Goal: Transaction & Acquisition: Download file/media

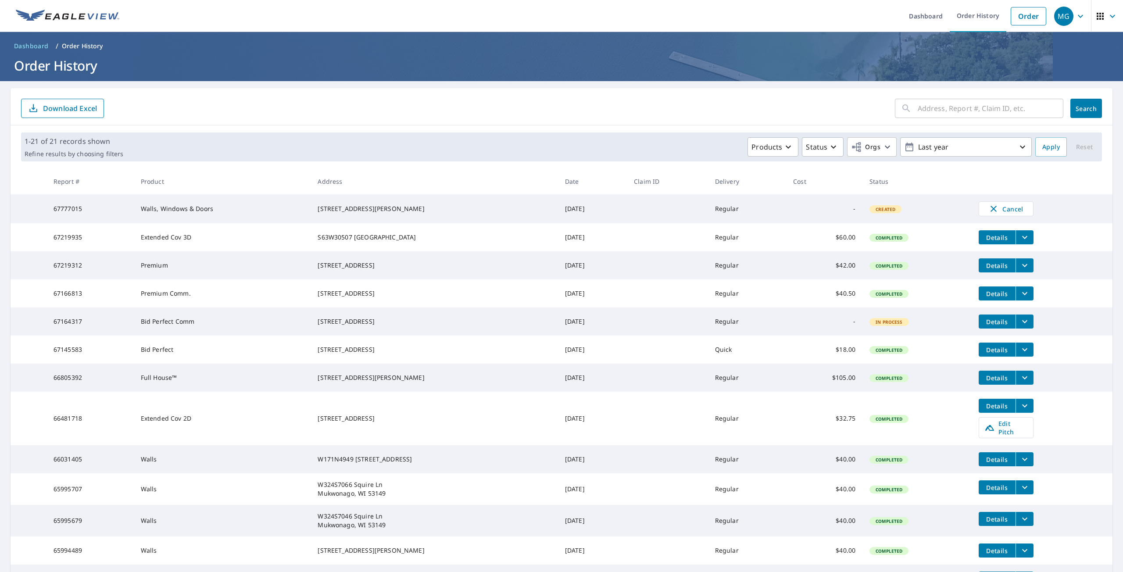
click at [81, 210] on td "67777015" at bounding box center [90, 208] width 87 height 29
drag, startPoint x: 742, startPoint y: 214, endPoint x: 721, endPoint y: 211, distance: 20.4
click at [744, 213] on td "Regular" at bounding box center [747, 208] width 78 height 29
click at [670, 204] on td at bounding box center [667, 208] width 81 height 29
click at [492, 204] on div "[STREET_ADDRESS][PERSON_NAME]" at bounding box center [434, 208] width 233 height 9
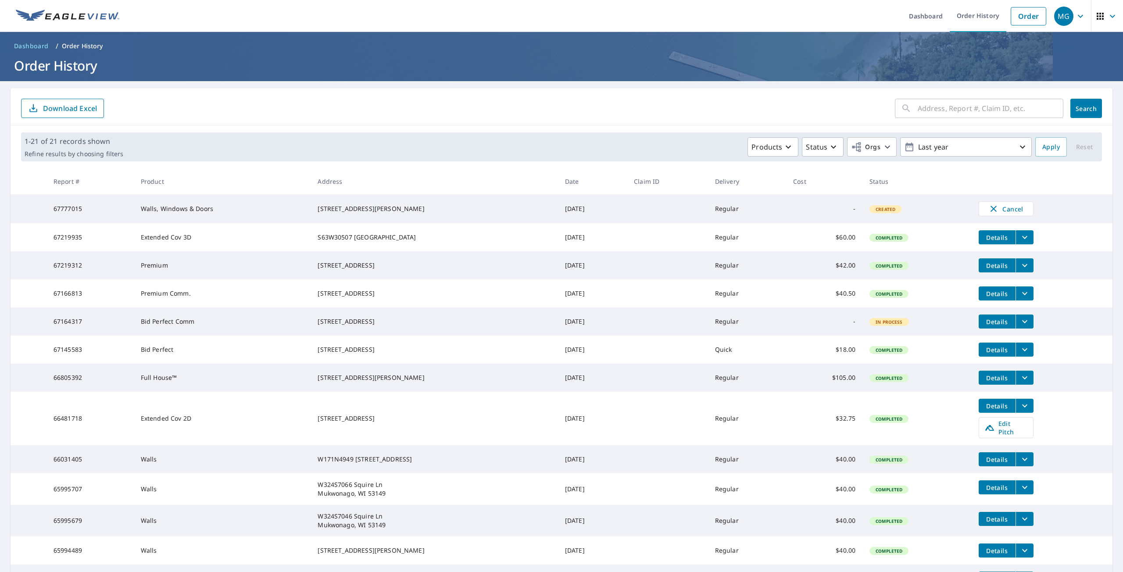
click at [490, 204] on div "[STREET_ADDRESS][PERSON_NAME]" at bounding box center [434, 208] width 233 height 9
drag, startPoint x: 490, startPoint y: 204, endPoint x: 480, endPoint y: 204, distance: 10.1
click at [487, 204] on div "[STREET_ADDRESS][PERSON_NAME]" at bounding box center [434, 208] width 233 height 9
click at [775, 215] on td "Regular" at bounding box center [747, 208] width 78 height 29
click at [752, 219] on td "Regular" at bounding box center [747, 208] width 78 height 29
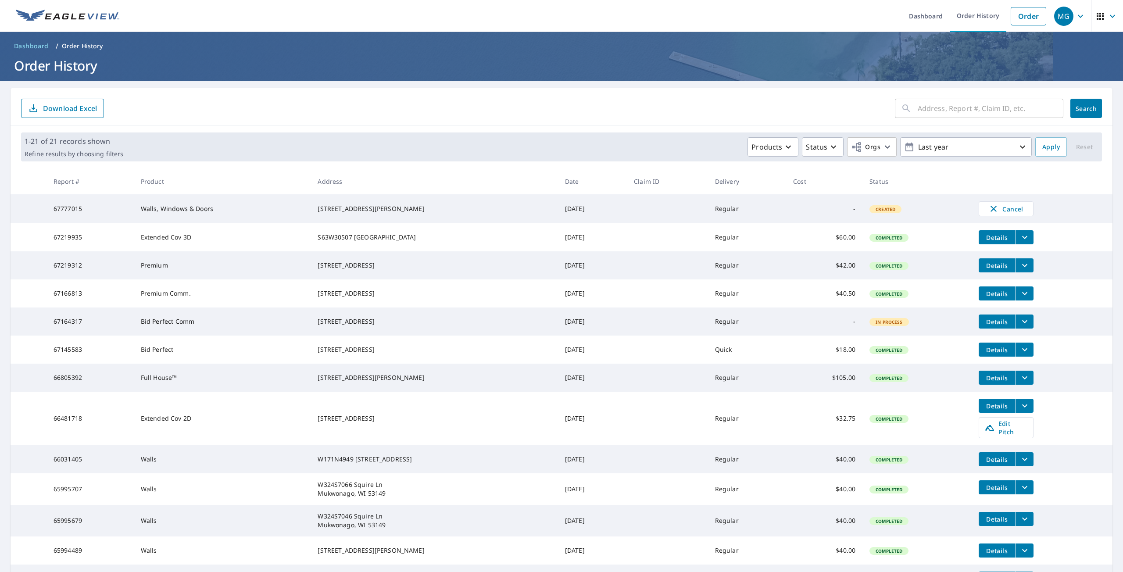
click at [731, 214] on td "Regular" at bounding box center [747, 208] width 78 height 29
drag, startPoint x: 546, startPoint y: 209, endPoint x: 519, endPoint y: 211, distance: 27.3
click at [558, 208] on td "[DATE]" at bounding box center [592, 208] width 69 height 29
drag, startPoint x: 451, startPoint y: 219, endPoint x: 439, endPoint y: 216, distance: 12.7
click at [451, 219] on td "[STREET_ADDRESS][PERSON_NAME]" at bounding box center [434, 208] width 247 height 29
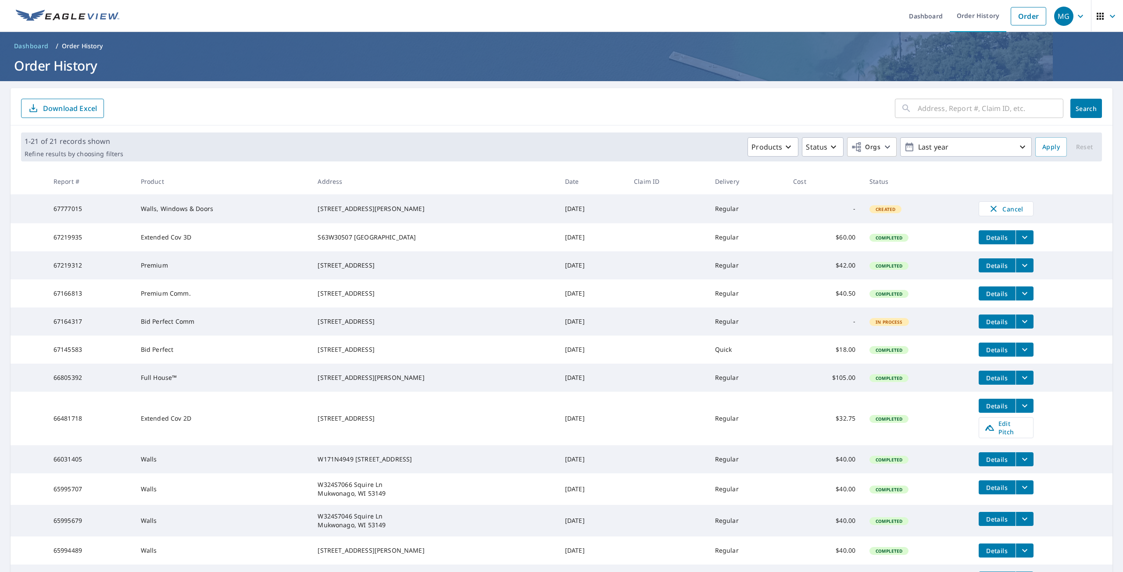
click at [284, 211] on td "Walls, Windows & Doors" at bounding box center [222, 208] width 177 height 29
click at [416, 208] on div "[STREET_ADDRESS][PERSON_NAME]" at bounding box center [434, 208] width 233 height 9
click at [418, 208] on div "[STREET_ADDRESS][PERSON_NAME]" at bounding box center [434, 208] width 233 height 9
drag, startPoint x: 419, startPoint y: 208, endPoint x: 397, endPoint y: 233, distance: 32.9
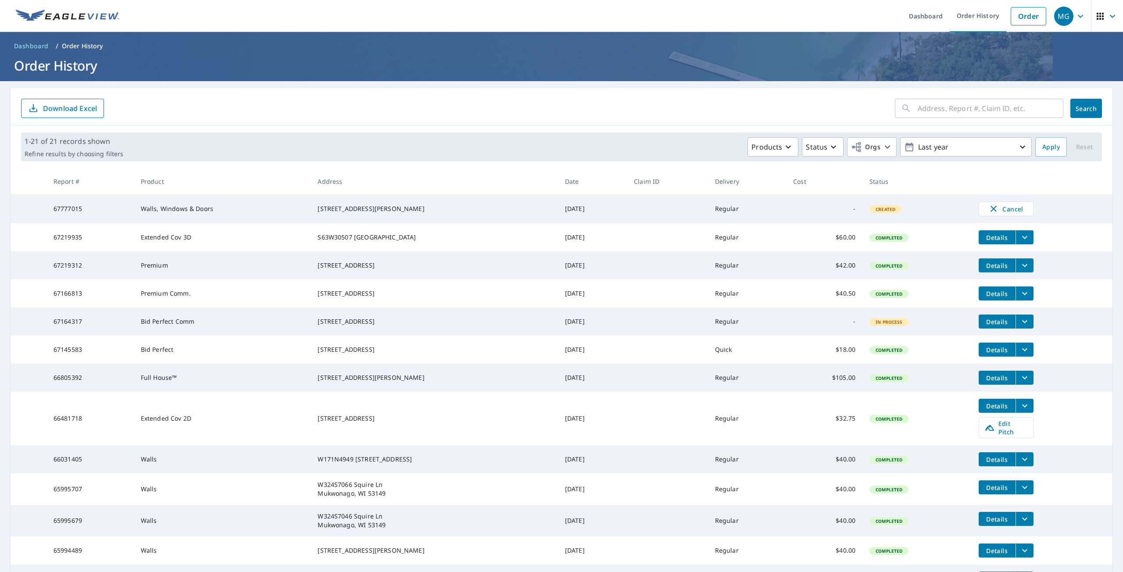
click at [419, 208] on div "[STREET_ADDRESS][PERSON_NAME]" at bounding box center [434, 208] width 233 height 9
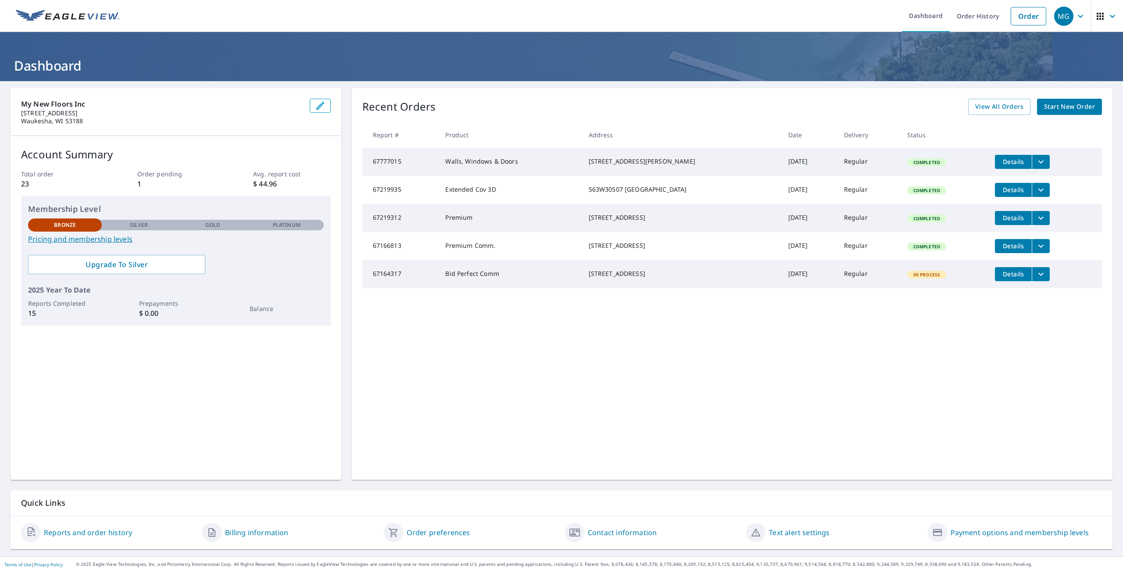
click at [1036, 164] on icon "filesDropdownBtn-67777015" at bounding box center [1041, 162] width 11 height 11
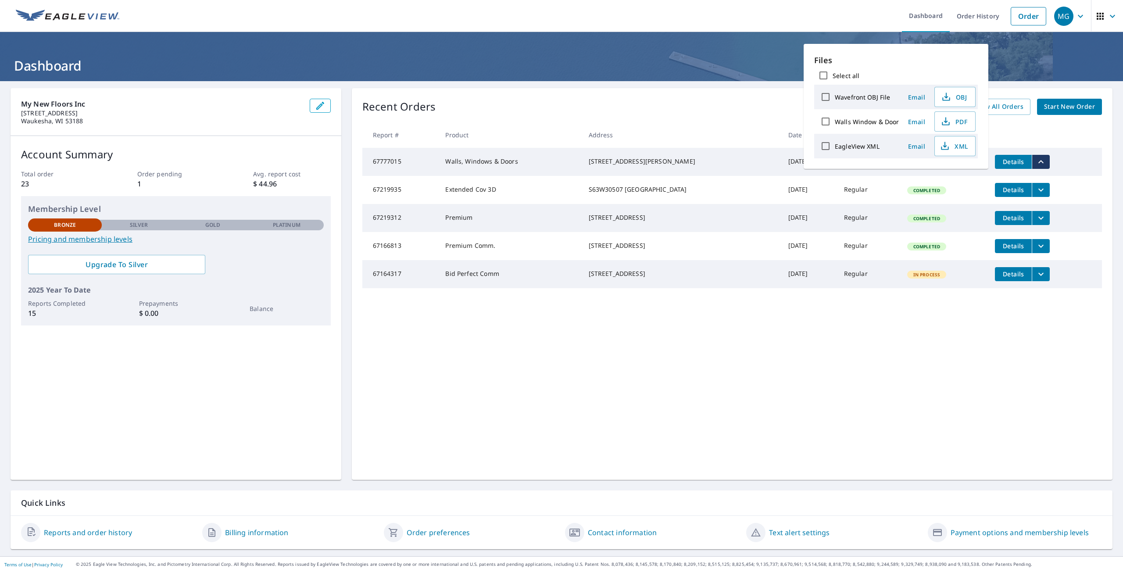
click at [781, 149] on td "[DATE]" at bounding box center [809, 162] width 56 height 28
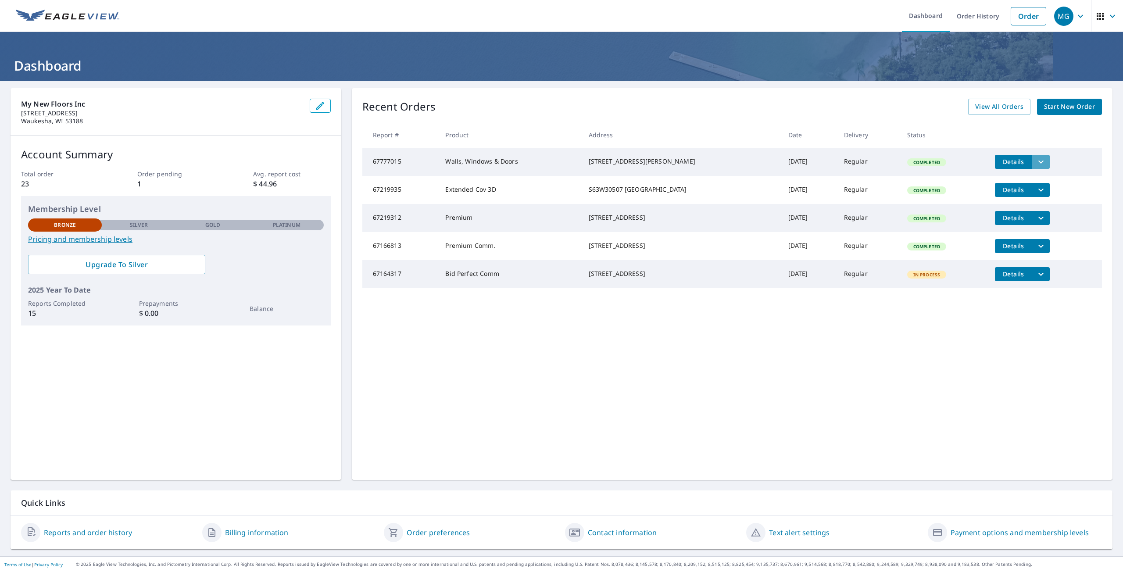
click at [1032, 162] on button "filesDropdownBtn-67777015" at bounding box center [1041, 162] width 18 height 14
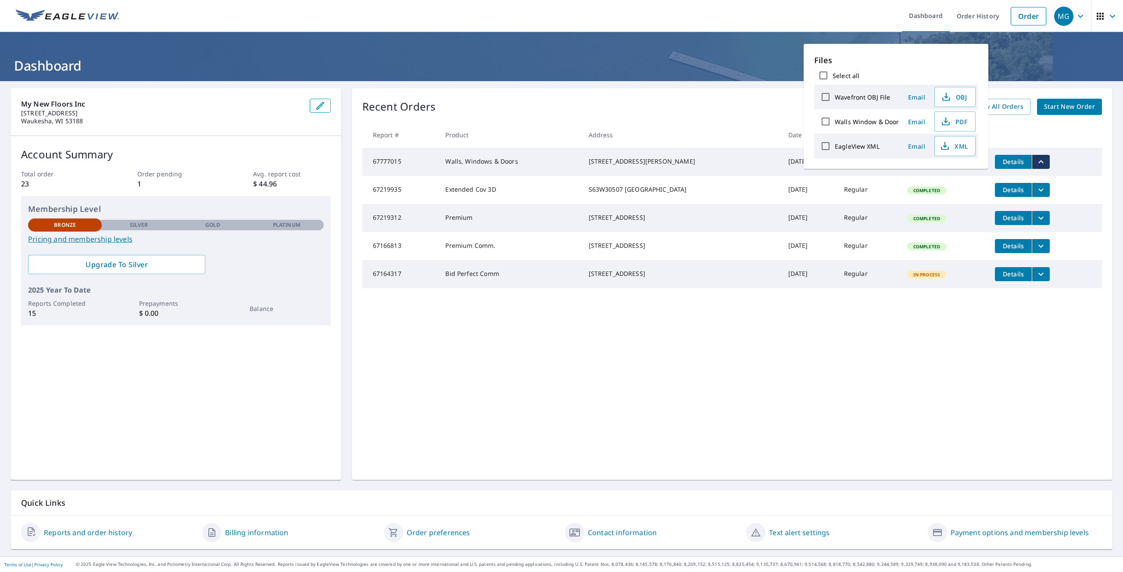
click at [876, 96] on label "Wavefront OBJ File" at bounding box center [862, 97] width 55 height 8
click at [835, 96] on input "Wavefront OBJ File" at bounding box center [826, 97] width 18 height 18
checkbox input "true"
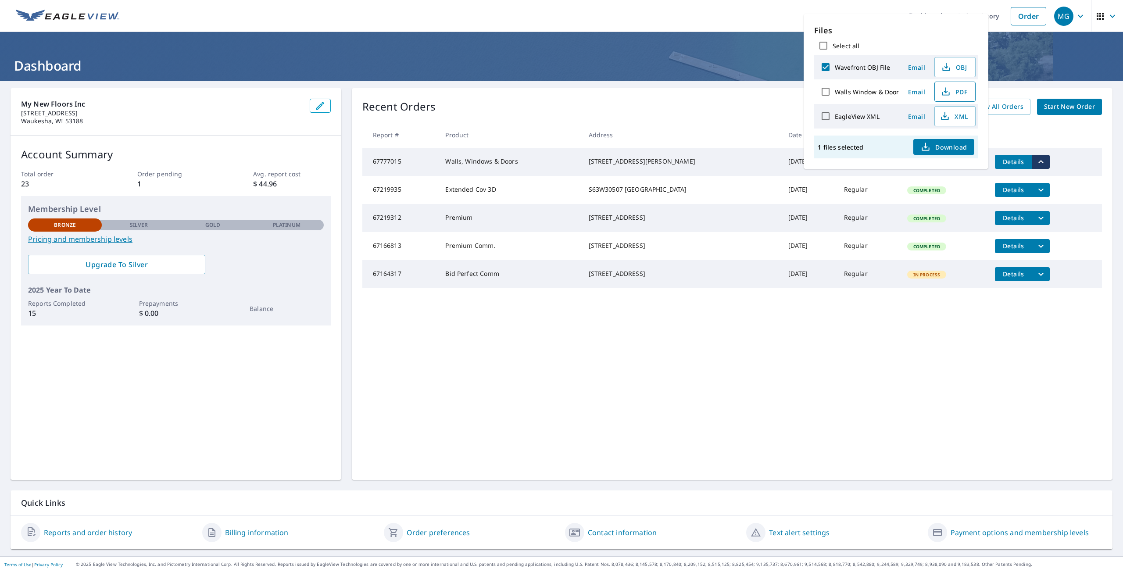
click at [950, 93] on span "PDF" at bounding box center [954, 91] width 28 height 11
